Goal: Information Seeking & Learning: Learn about a topic

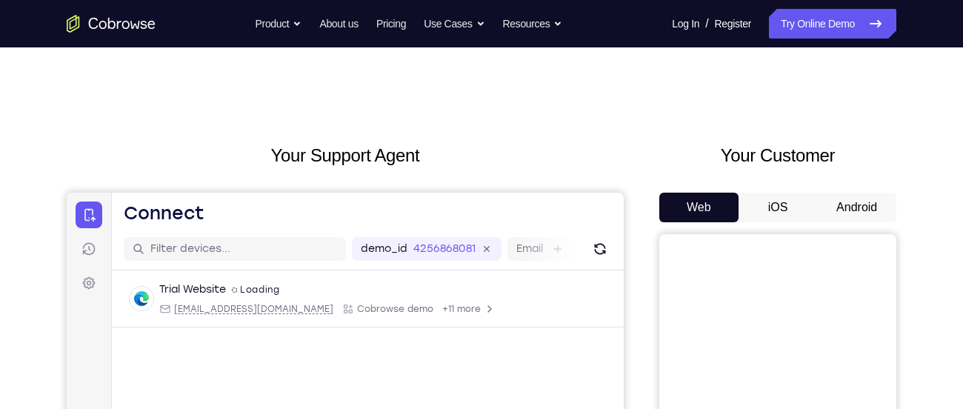
click at [873, 211] on button "Android" at bounding box center [856, 208] width 79 height 30
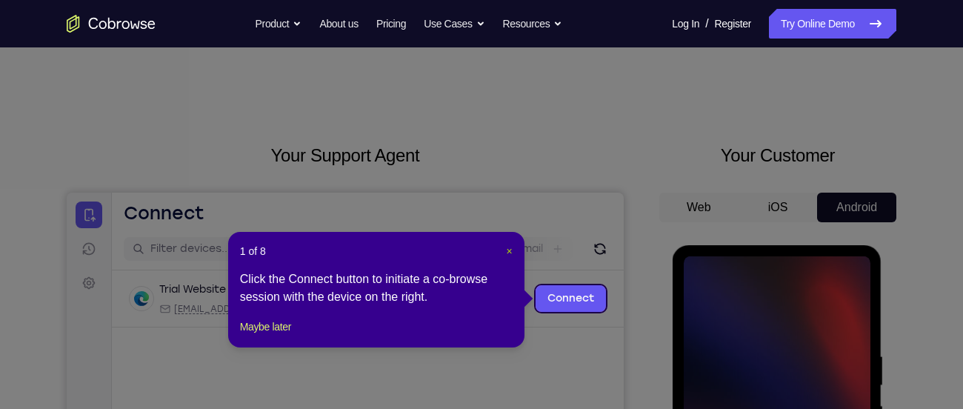
click at [510, 247] on span "×" at bounding box center [510, 251] width 6 height 12
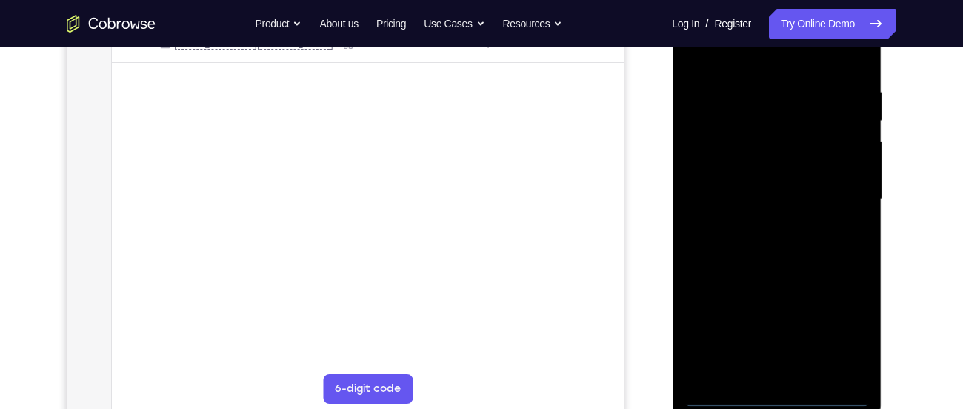
scroll to position [266, 0]
click at [775, 401] on div at bounding box center [776, 197] width 187 height 415
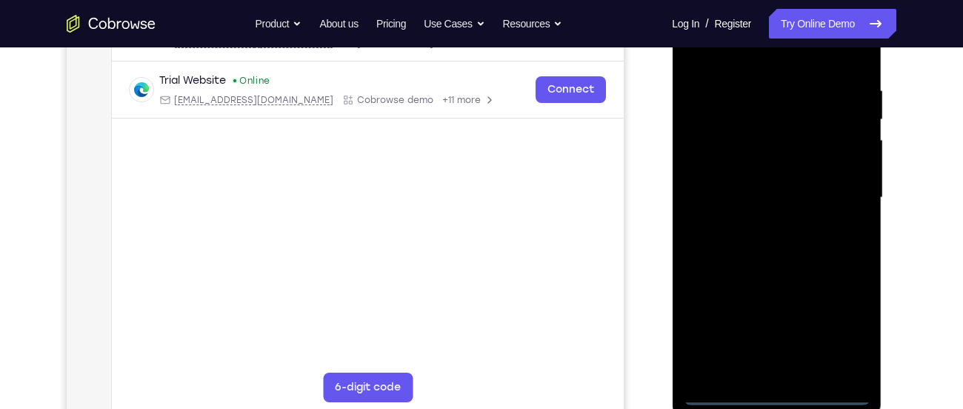
click at [839, 342] on div at bounding box center [776, 197] width 187 height 415
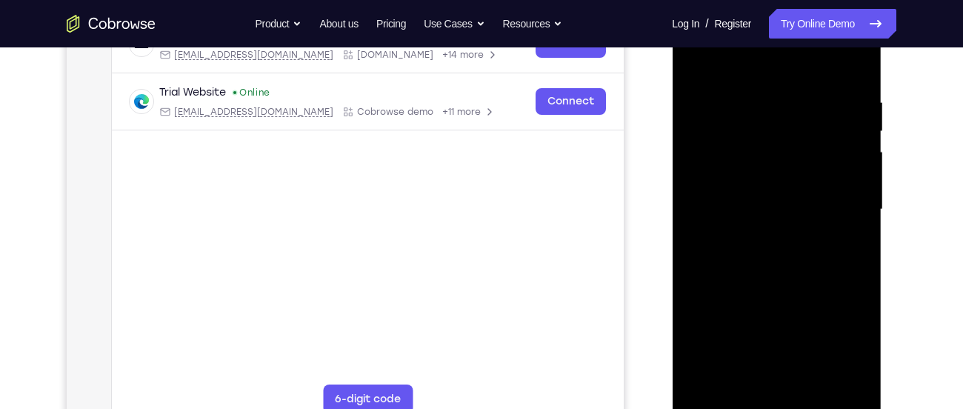
scroll to position [247, 0]
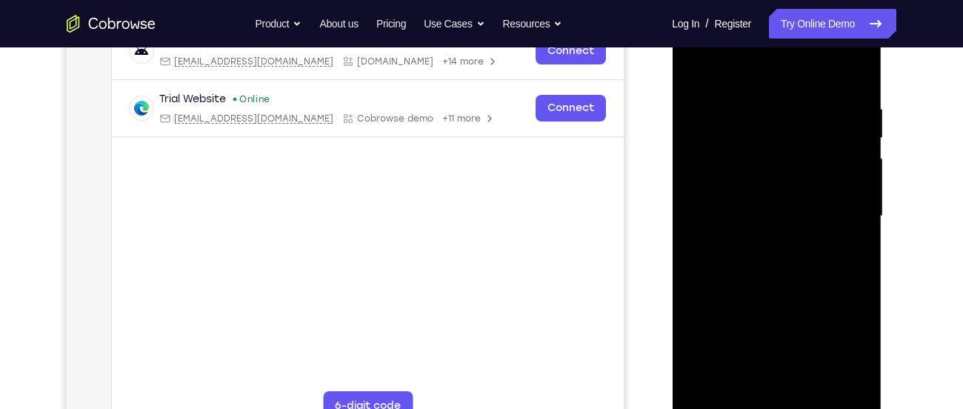
click at [736, 73] on div at bounding box center [776, 216] width 187 height 415
click at [727, 174] on div at bounding box center [776, 216] width 187 height 415
click at [770, 219] on div at bounding box center [776, 216] width 187 height 415
click at [770, 210] on div at bounding box center [776, 216] width 187 height 415
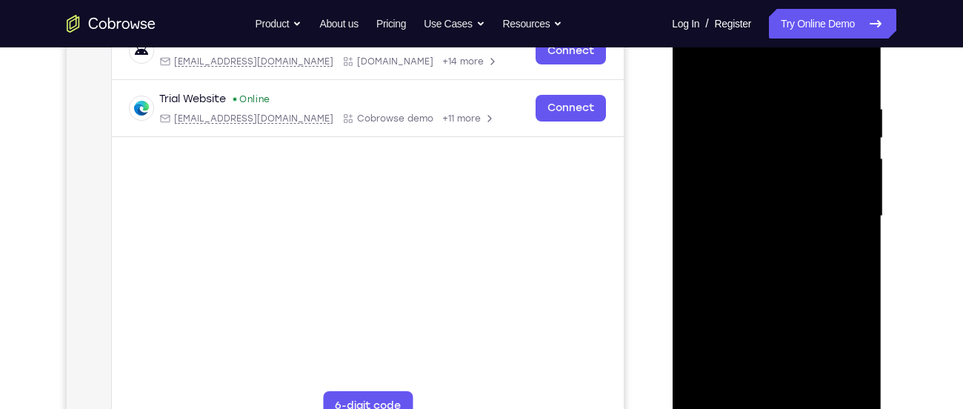
click at [760, 235] on div at bounding box center [776, 216] width 187 height 415
click at [709, 220] on div at bounding box center [776, 216] width 187 height 415
drag, startPoint x: 744, startPoint y: 192, endPoint x: 740, endPoint y: 120, distance: 71.9
click at [740, 120] on div at bounding box center [776, 216] width 187 height 415
click at [730, 240] on div at bounding box center [776, 216] width 187 height 415
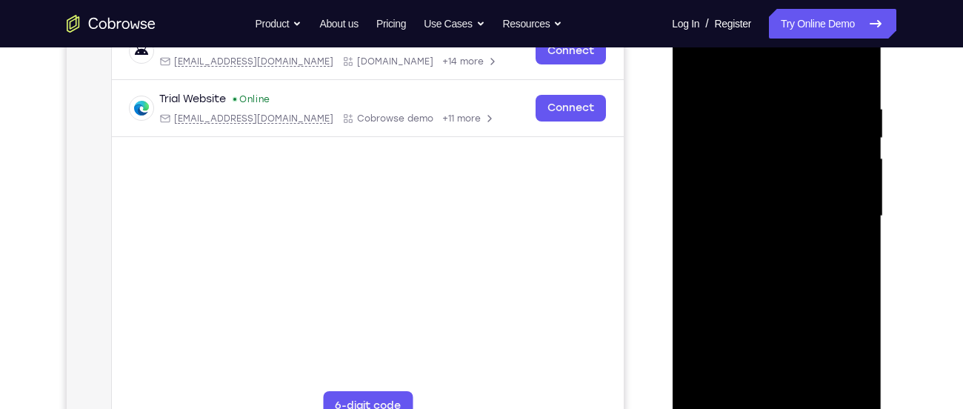
click at [829, 83] on div at bounding box center [776, 216] width 187 height 415
click at [761, 229] on div at bounding box center [776, 216] width 187 height 415
click at [688, 65] on div at bounding box center [776, 216] width 187 height 415
drag, startPoint x: 819, startPoint y: 320, endPoint x: 820, endPoint y: 241, distance: 78.5
click at [820, 241] on div at bounding box center [776, 216] width 187 height 415
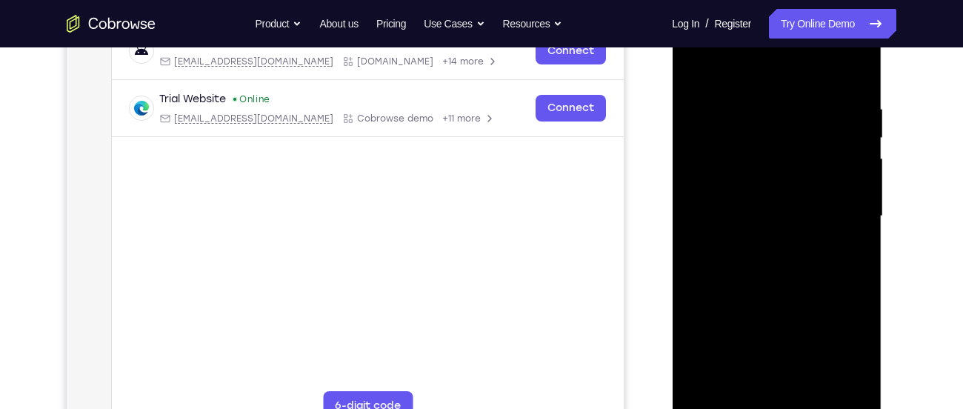
drag, startPoint x: 798, startPoint y: 306, endPoint x: 795, endPoint y: 218, distance: 88.2
click at [795, 218] on div at bounding box center [776, 216] width 187 height 415
drag, startPoint x: 759, startPoint y: 102, endPoint x: 835, endPoint y: 379, distance: 287.2
click at [835, 379] on div at bounding box center [776, 216] width 187 height 415
drag, startPoint x: 761, startPoint y: 207, endPoint x: 807, endPoint y: 54, distance: 160.1
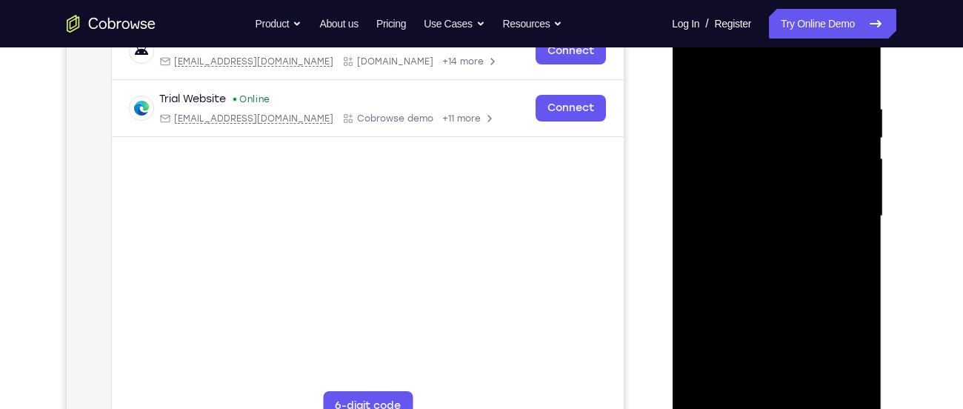
click at [807, 54] on div at bounding box center [776, 216] width 187 height 415
drag, startPoint x: 764, startPoint y: 95, endPoint x: 767, endPoint y: 41, distance: 53.4
click at [767, 41] on div at bounding box center [776, 216] width 187 height 415
drag, startPoint x: 813, startPoint y: 349, endPoint x: 830, endPoint y: 233, distance: 116.9
click at [830, 233] on div at bounding box center [776, 216] width 187 height 415
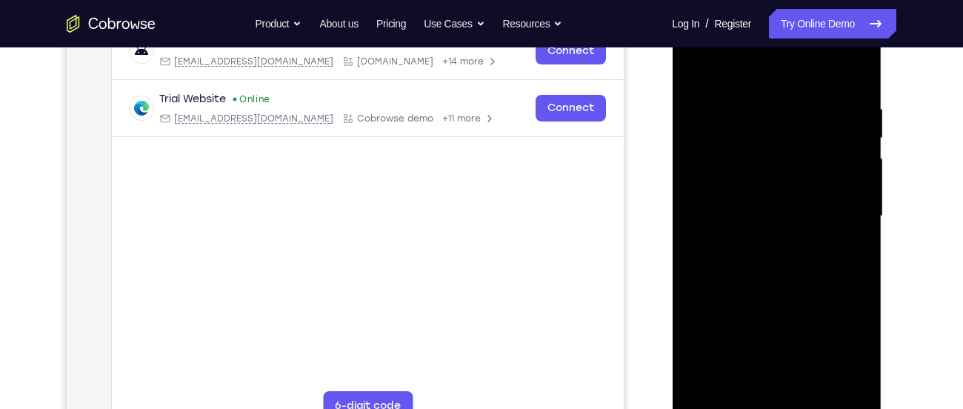
drag, startPoint x: 835, startPoint y: 348, endPoint x: 821, endPoint y: 173, distance: 176.1
click at [821, 173] on div at bounding box center [776, 216] width 187 height 415
drag, startPoint x: 821, startPoint y: 173, endPoint x: 896, endPoint y: 444, distance: 281.4
click at [883, 408] on html "Online web based iOS Simulators and Android Emulators. Run iPhone, iPad, Mobile…" at bounding box center [777, 220] width 211 height 444
click at [688, 87] on div at bounding box center [776, 216] width 187 height 415
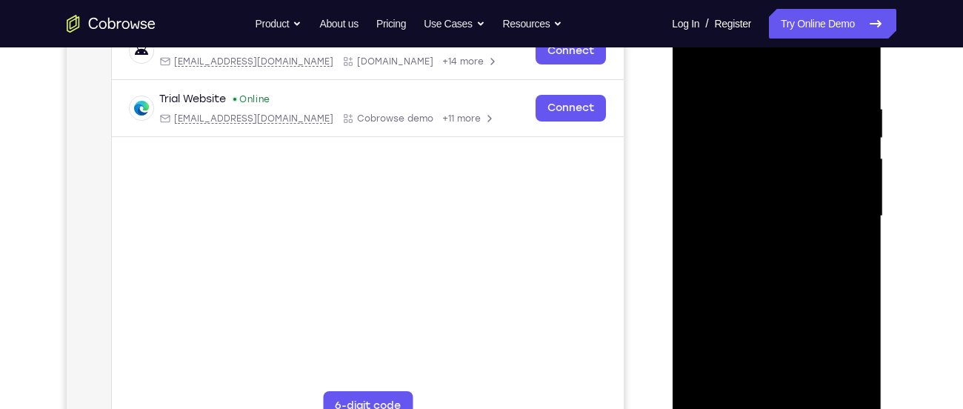
click at [785, 176] on div at bounding box center [776, 216] width 187 height 415
click at [861, 76] on div at bounding box center [776, 216] width 187 height 415
drag, startPoint x: 841, startPoint y: 175, endPoint x: 702, endPoint y: 184, distance: 139.5
click at [702, 184] on div at bounding box center [776, 216] width 187 height 415
click at [839, 70] on div at bounding box center [776, 216] width 187 height 415
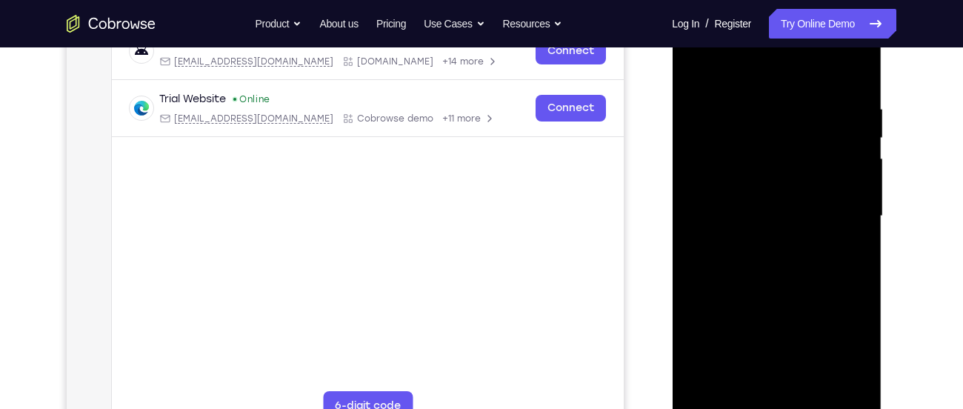
drag, startPoint x: 767, startPoint y: 193, endPoint x: 781, endPoint y: 104, distance: 90.7
click at [781, 104] on div at bounding box center [776, 216] width 187 height 415
drag, startPoint x: 782, startPoint y: 137, endPoint x: 793, endPoint y: 263, distance: 126.4
click at [793, 263] on div at bounding box center [776, 216] width 187 height 415
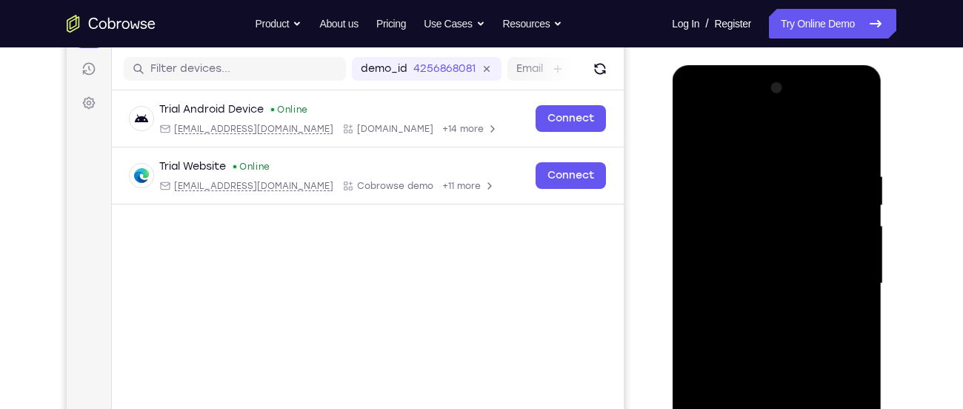
scroll to position [179, 0]
click at [692, 116] on div at bounding box center [776, 284] width 187 height 415
click at [836, 279] on div at bounding box center [776, 284] width 187 height 415
click at [755, 316] on div at bounding box center [776, 284] width 187 height 415
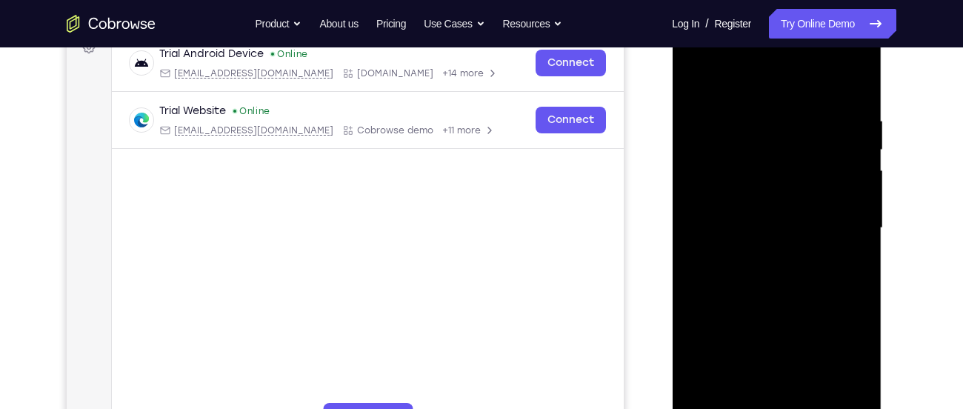
click at [787, 213] on div at bounding box center [776, 228] width 187 height 415
click at [749, 192] on div at bounding box center [776, 228] width 187 height 415
click at [736, 232] on div at bounding box center [776, 228] width 187 height 415
click at [750, 274] on div at bounding box center [776, 228] width 187 height 415
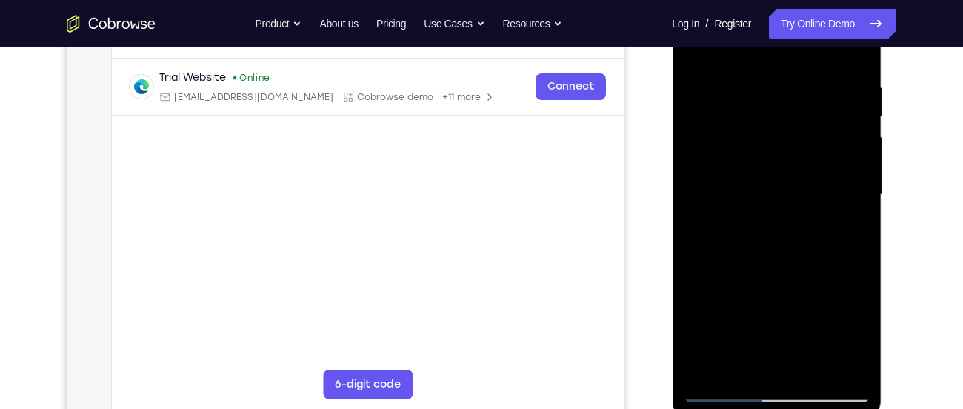
scroll to position [270, 0]
click at [782, 253] on div at bounding box center [776, 194] width 187 height 415
click at [867, 370] on div at bounding box center [776, 194] width 187 height 415
click at [861, 369] on div at bounding box center [776, 194] width 187 height 415
click at [814, 367] on div at bounding box center [776, 194] width 187 height 415
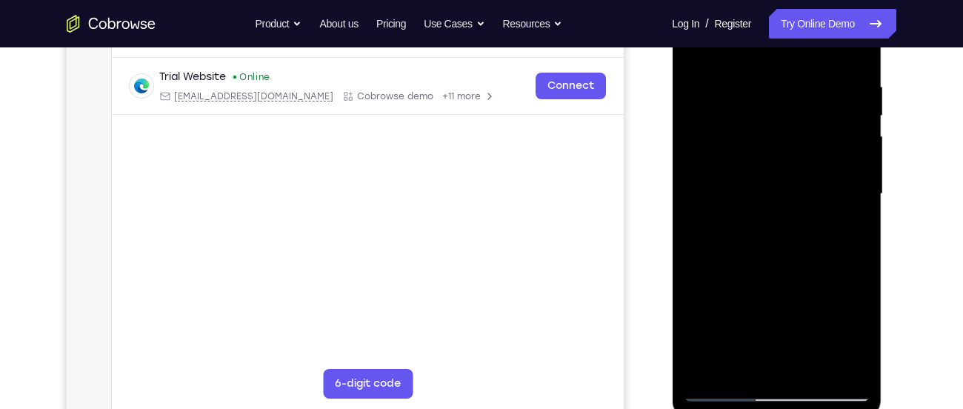
click at [773, 272] on div at bounding box center [776, 194] width 187 height 415
click at [760, 184] on div at bounding box center [776, 194] width 187 height 415
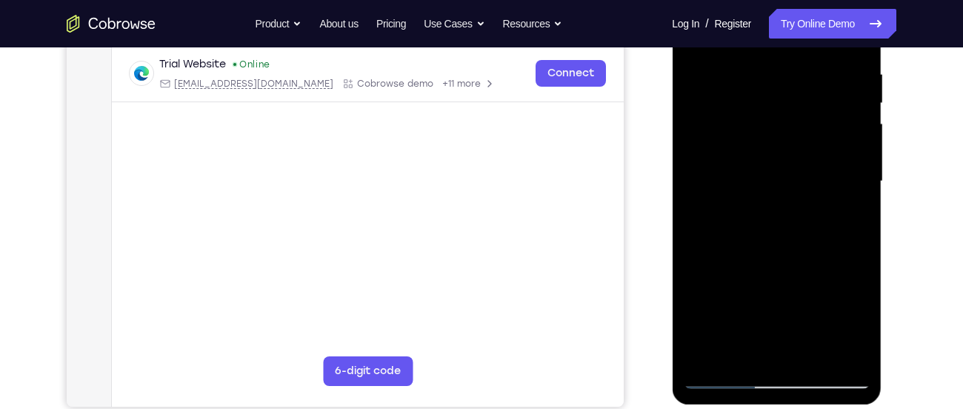
scroll to position [283, 0]
click at [725, 379] on div at bounding box center [776, 180] width 187 height 415
click at [749, 159] on div at bounding box center [776, 180] width 187 height 415
click at [727, 381] on div at bounding box center [776, 180] width 187 height 415
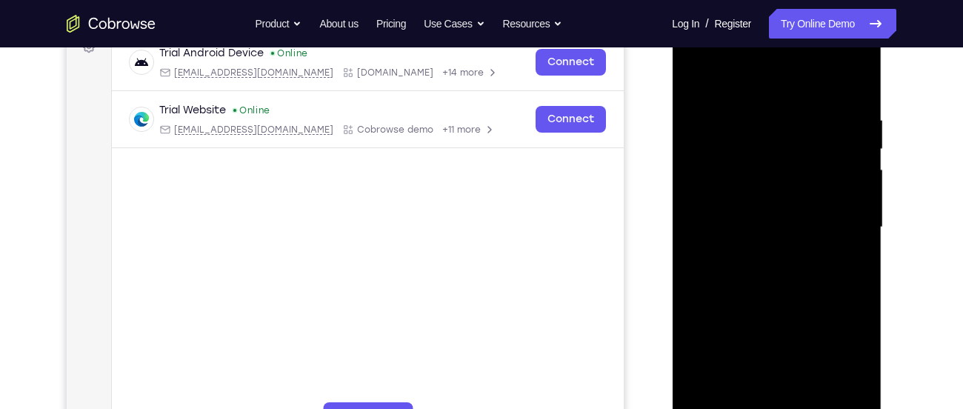
scroll to position [233, 0]
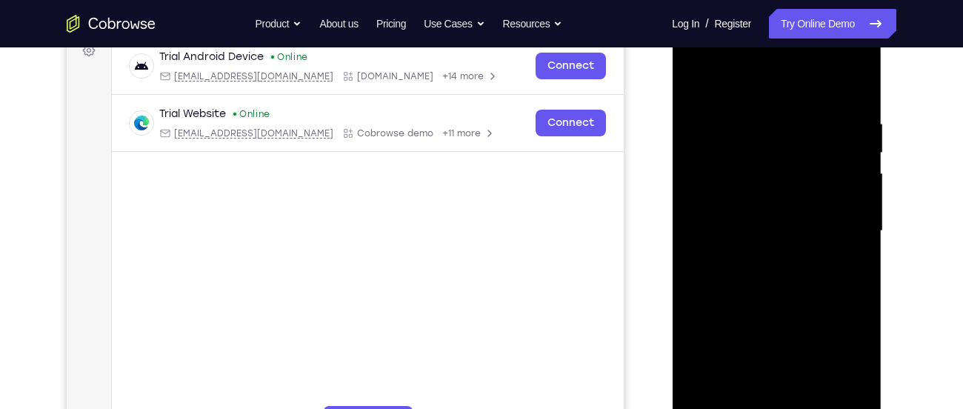
click at [701, 82] on div at bounding box center [776, 231] width 187 height 415
